Goal: Transaction & Acquisition: Book appointment/travel/reservation

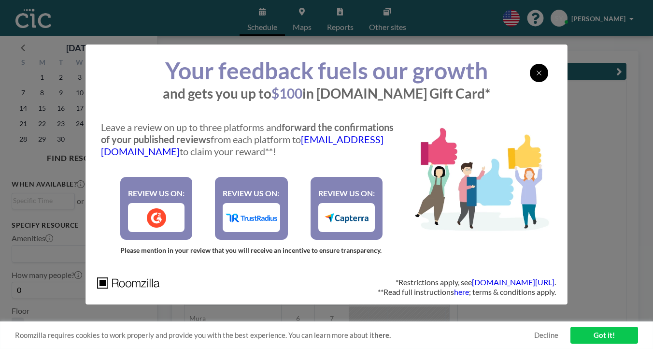
scroll to position [0, 1005]
click at [530, 82] on div at bounding box center [539, 73] width 18 height 18
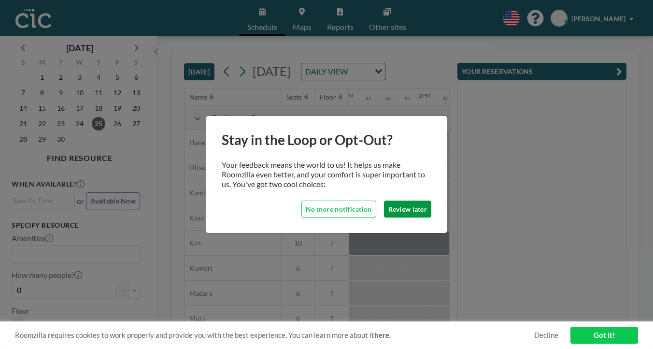
click at [384, 204] on button "Review later" at bounding box center [407, 208] width 47 height 17
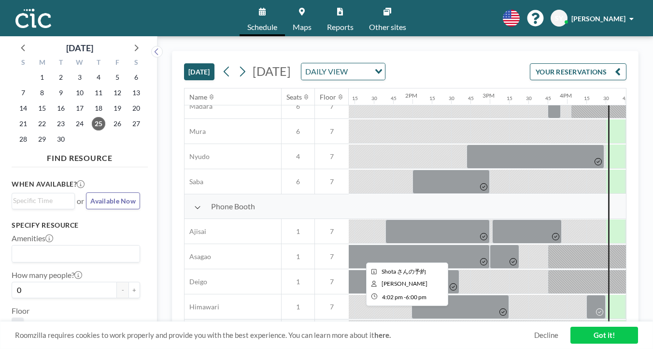
scroll to position [184, 1018]
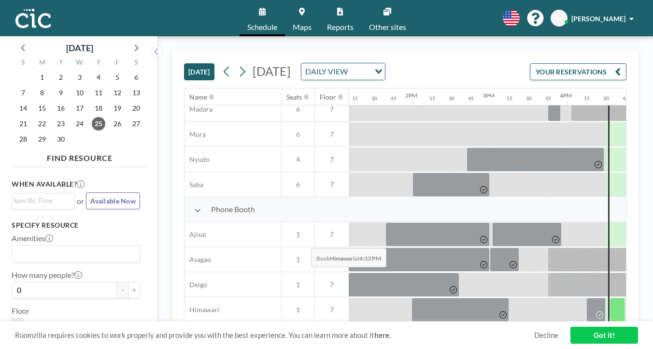
click at [610, 298] on div at bounding box center [617, 310] width 15 height 24
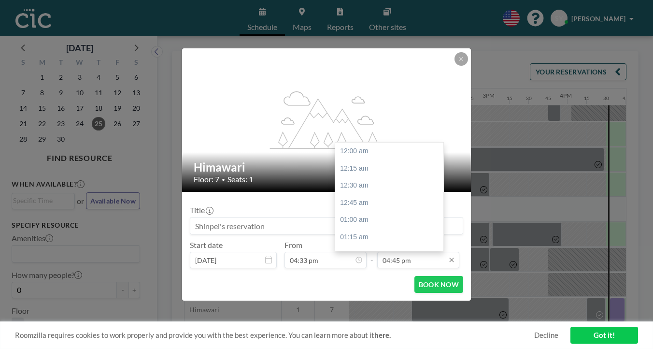
scroll to position [1033, 0]
click at [401, 252] on input "04:45 pm" at bounding box center [418, 260] width 82 height 16
click at [354, 278] on div "05:00 pm" at bounding box center [392, 286] width 114 height 17
type input "05:00 pm"
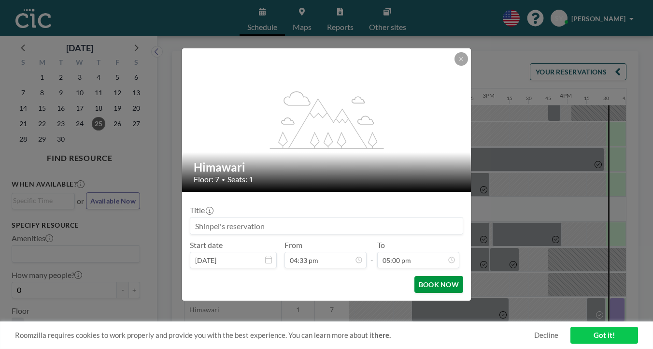
click at [415, 276] on button "BOOK NOW" at bounding box center [438, 284] width 49 height 17
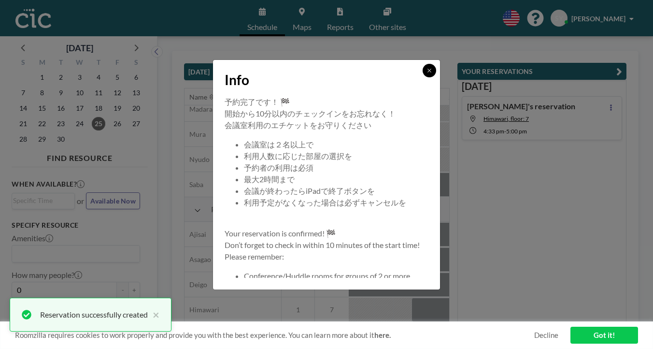
click at [423, 77] on button at bounding box center [430, 71] width 14 height 14
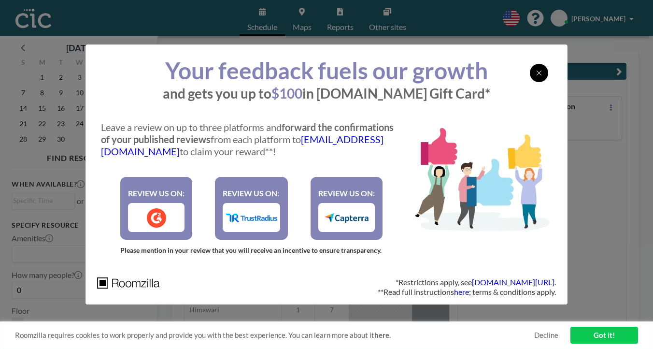
click at [536, 77] on icon at bounding box center [539, 73] width 6 height 8
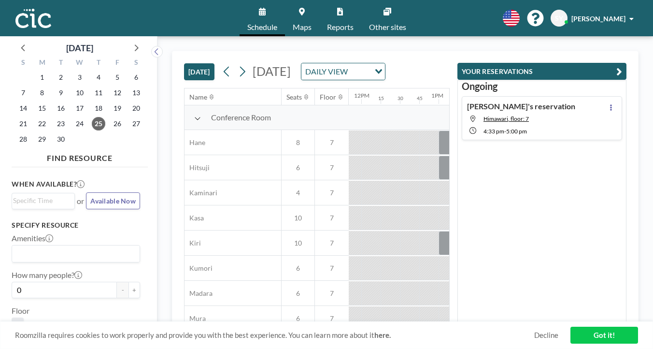
scroll to position [0, 1036]
